Goal: Task Accomplishment & Management: Manage account settings

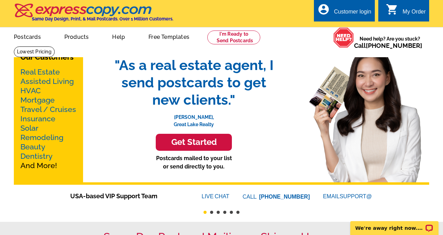
click at [360, 14] on div "Customer login" at bounding box center [352, 14] width 37 height 10
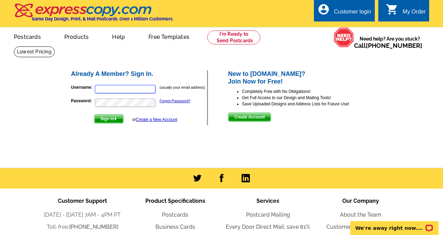
type input "[EMAIL_ADDRESS][DOMAIN_NAME]"
click at [107, 118] on span "Sign In" at bounding box center [109, 119] width 29 height 8
